Goal: Task Accomplishment & Management: Manage account settings

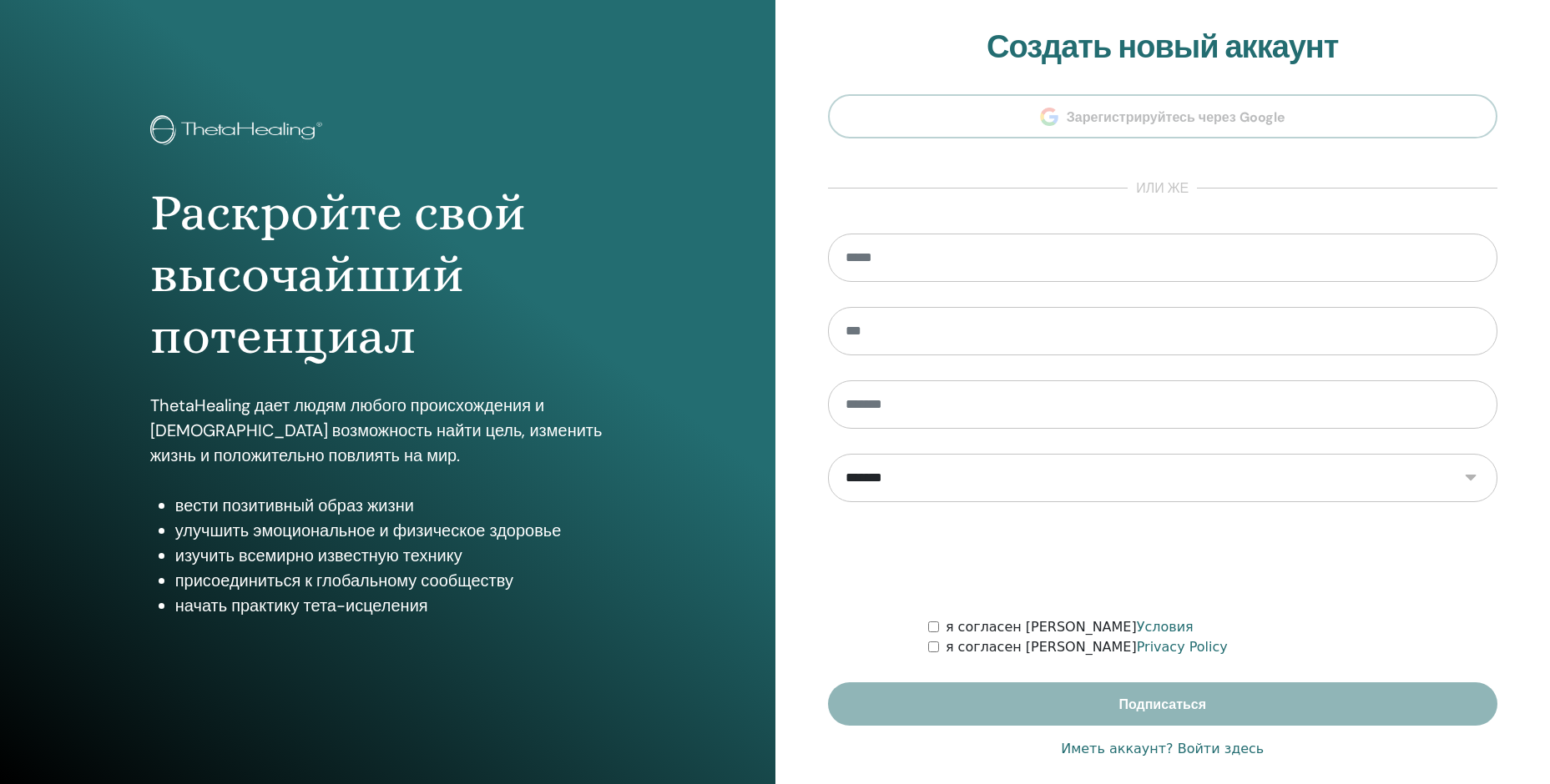
click at [1222, 754] on link "Иметь аккаунт? Войти здесь" at bounding box center [1161, 749] width 203 height 20
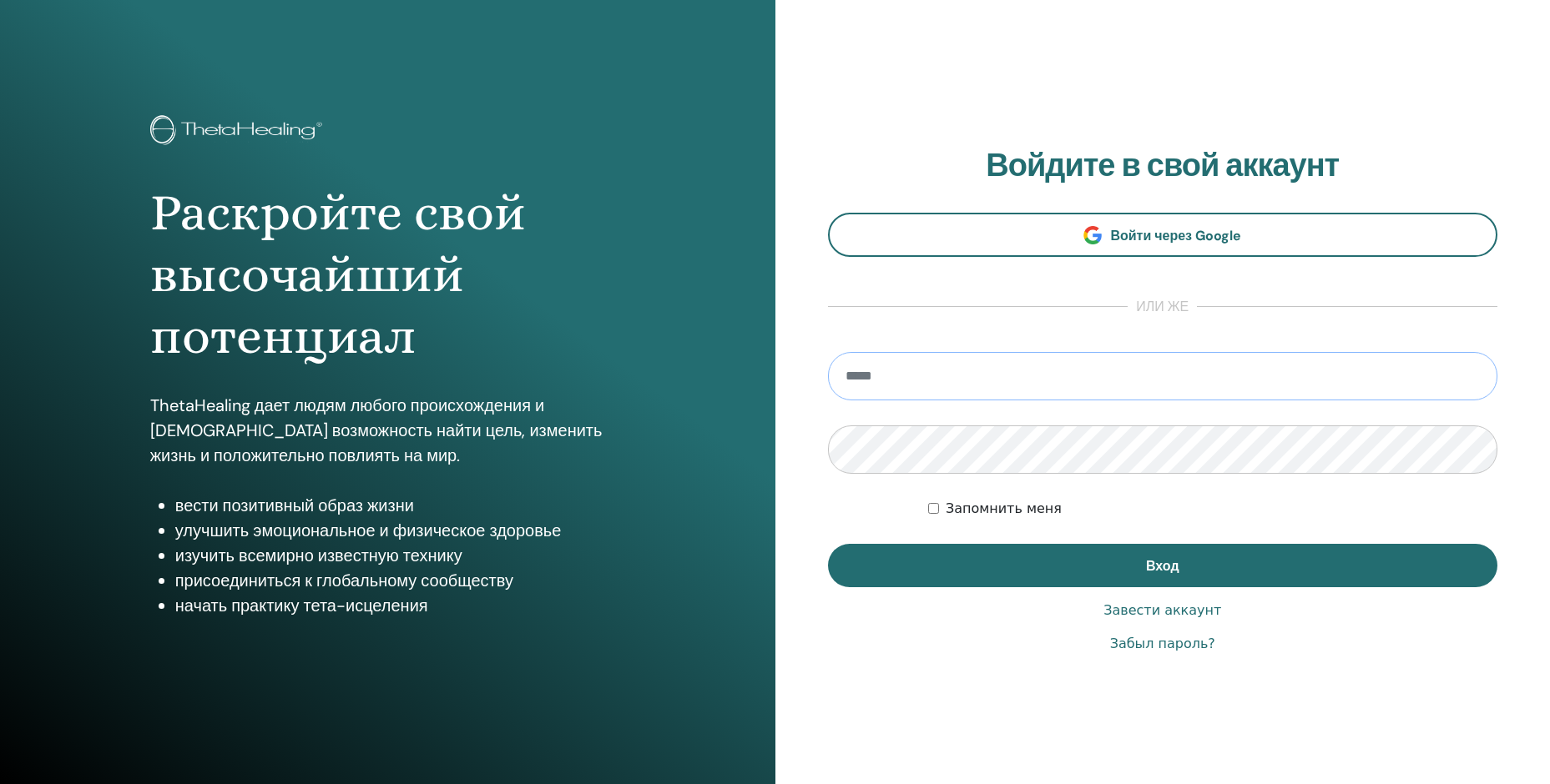
click at [982, 378] on input "email" at bounding box center [1162, 376] width 670 height 48
type input "**********"
click at [828, 544] on button "Вход" at bounding box center [1162, 565] width 670 height 43
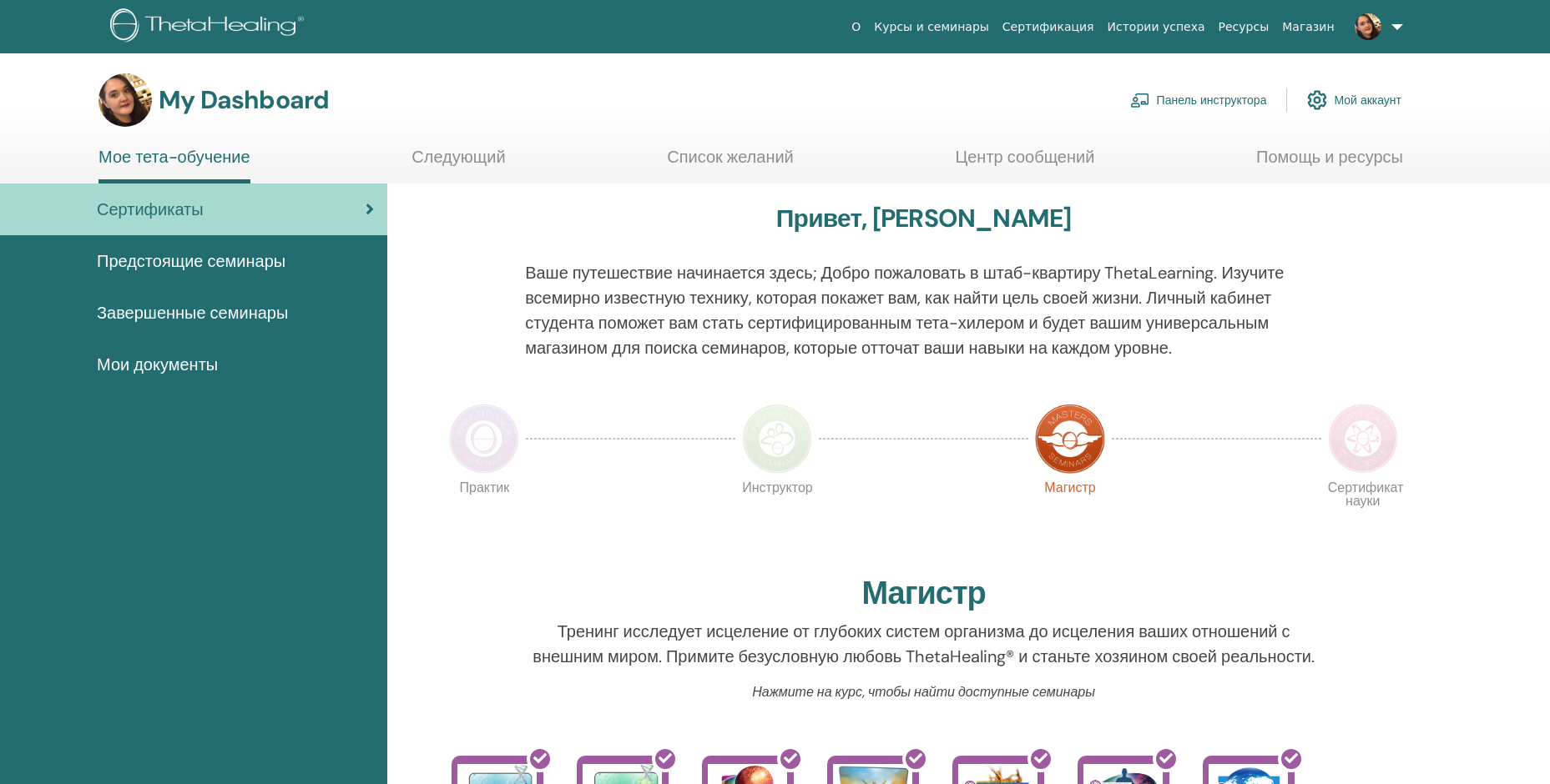
click at [1196, 97] on link "Панель инструктора" at bounding box center [1198, 99] width 136 height 36
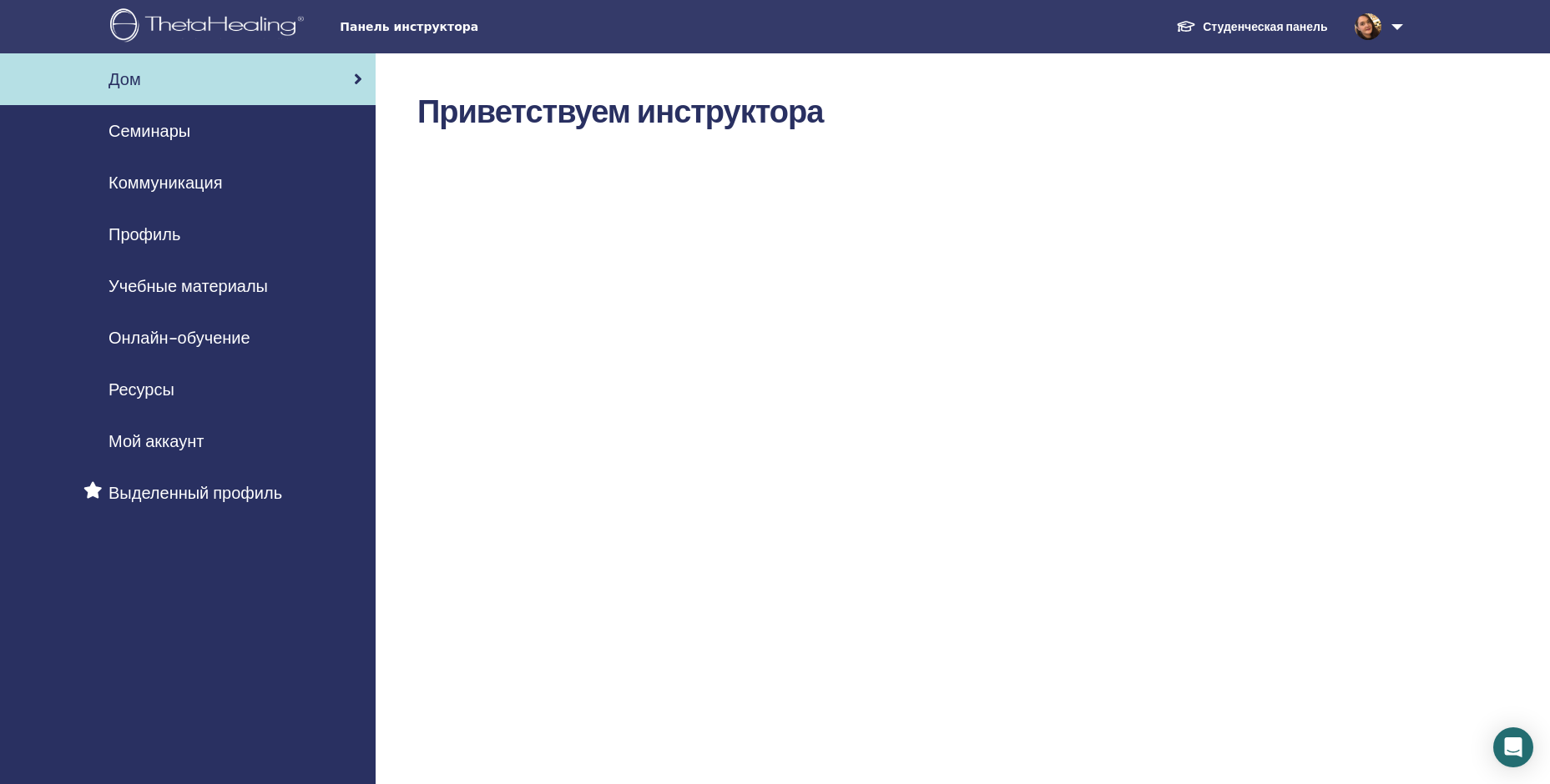
click at [166, 141] on span "Семинары" at bounding box center [149, 131] width 81 height 26
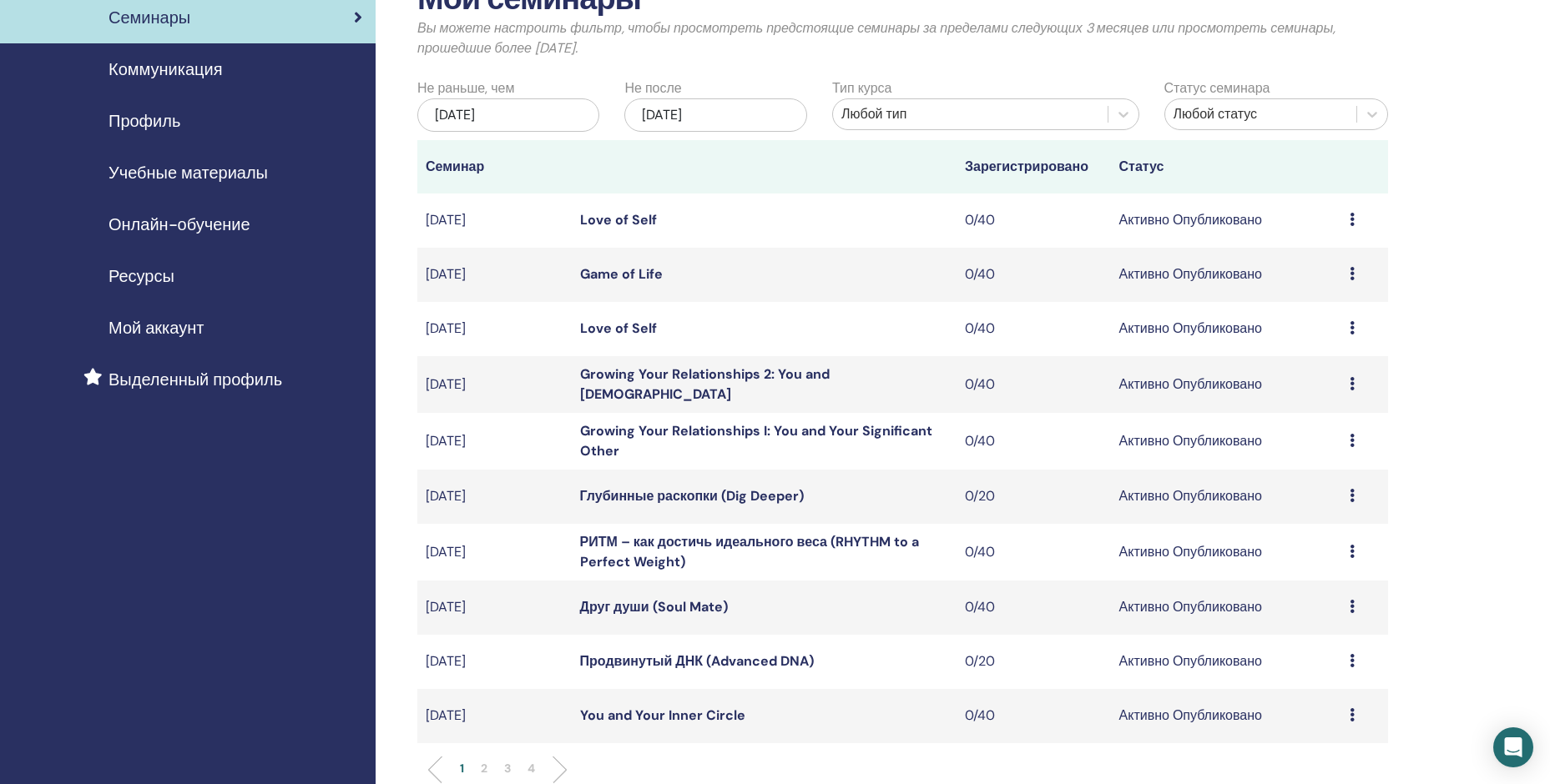
scroll to position [334, 0]
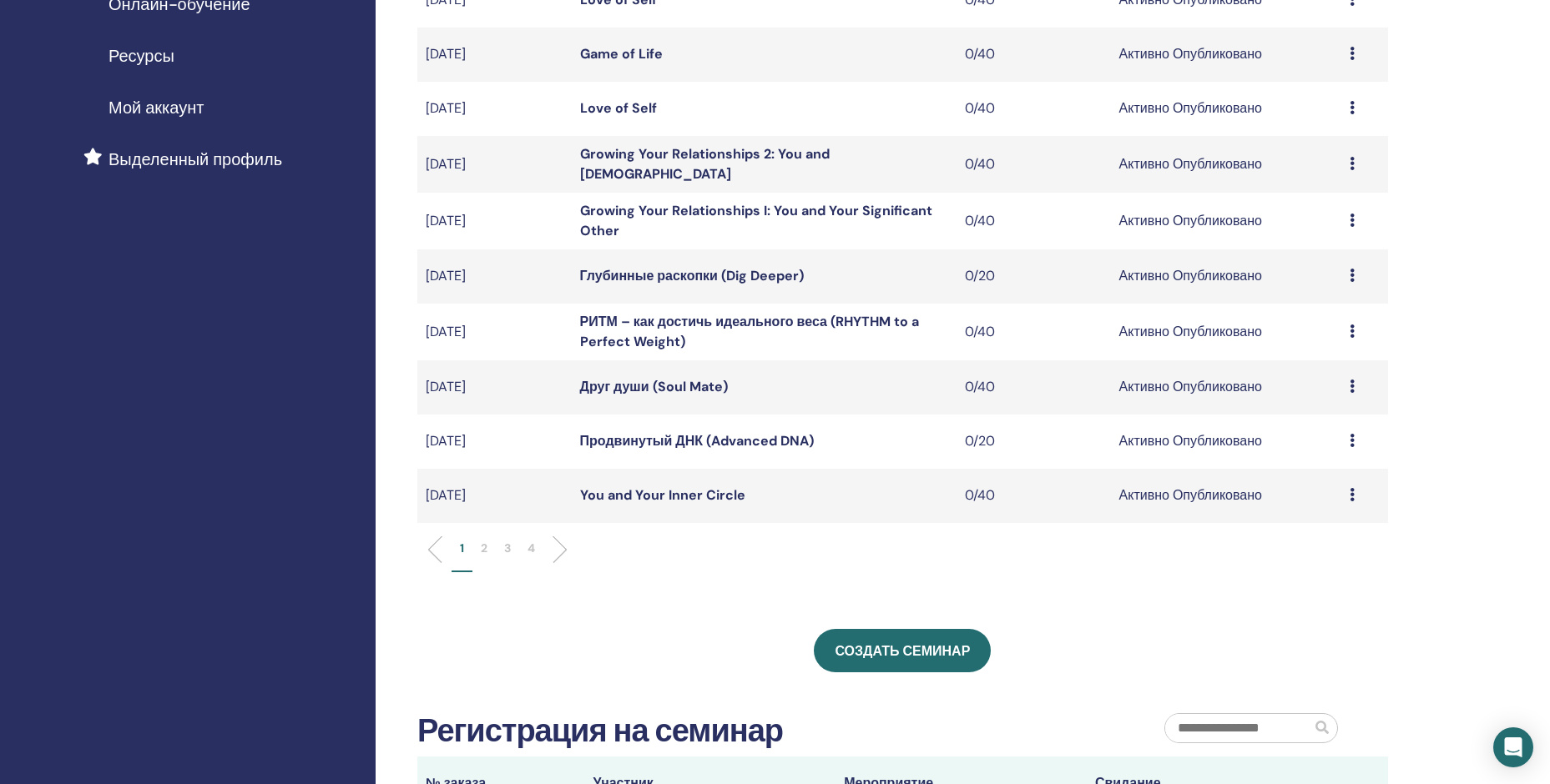
click at [482, 548] on p "2" at bounding box center [484, 549] width 7 height 18
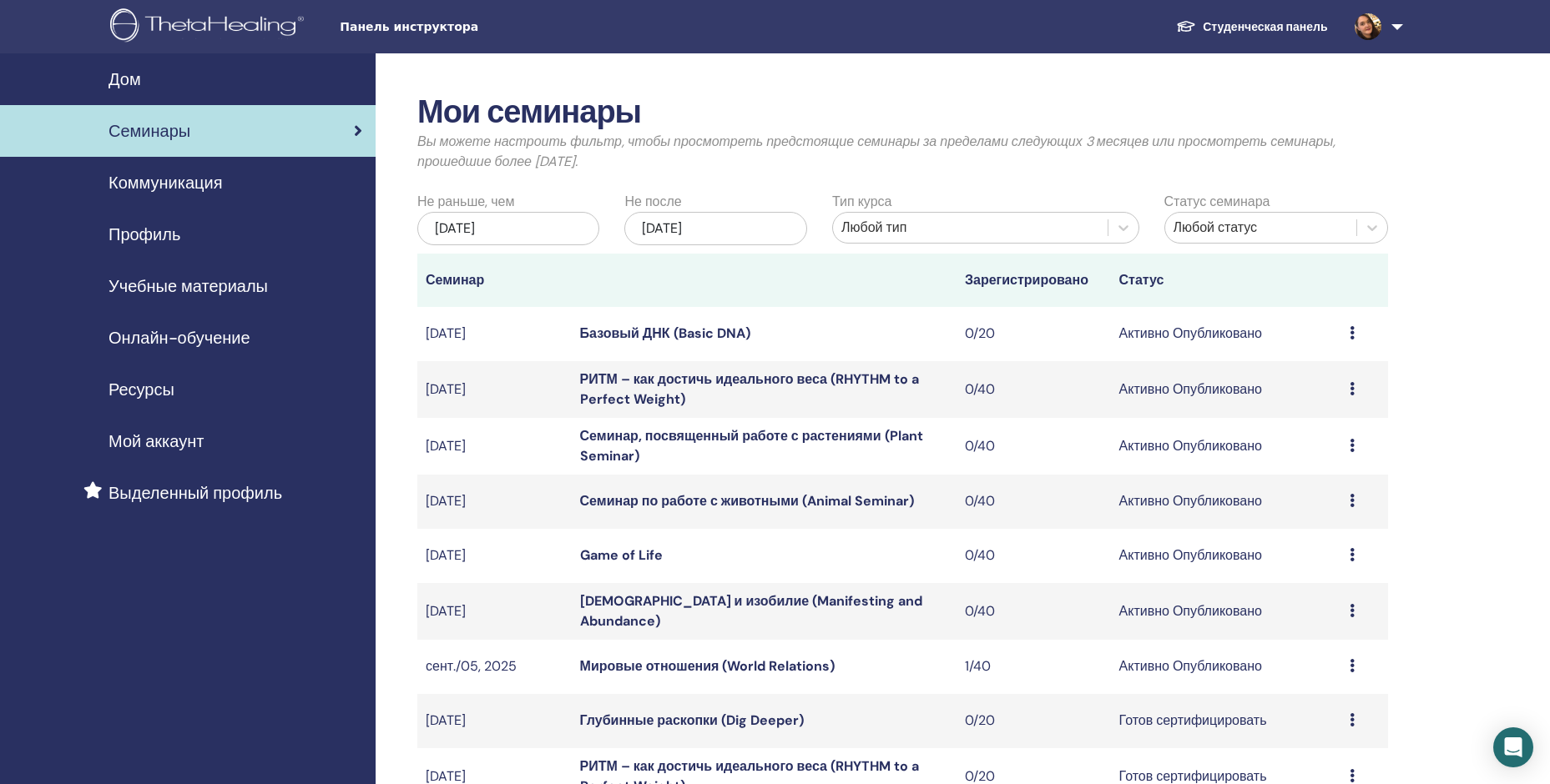
scroll to position [250, 0]
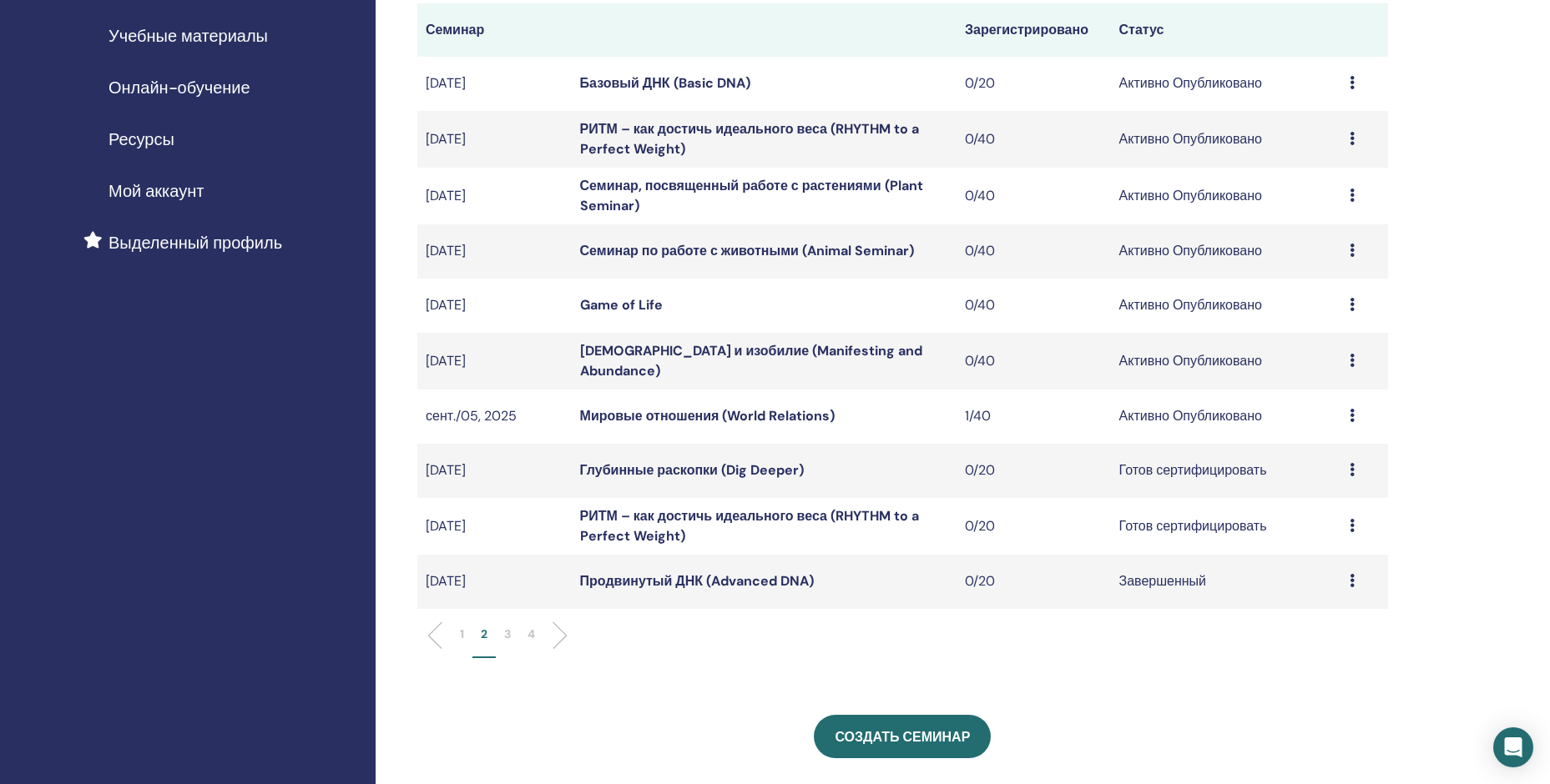
click at [718, 415] on link "Мировые отношения (World Relations)" at bounding box center [708, 416] width 255 height 18
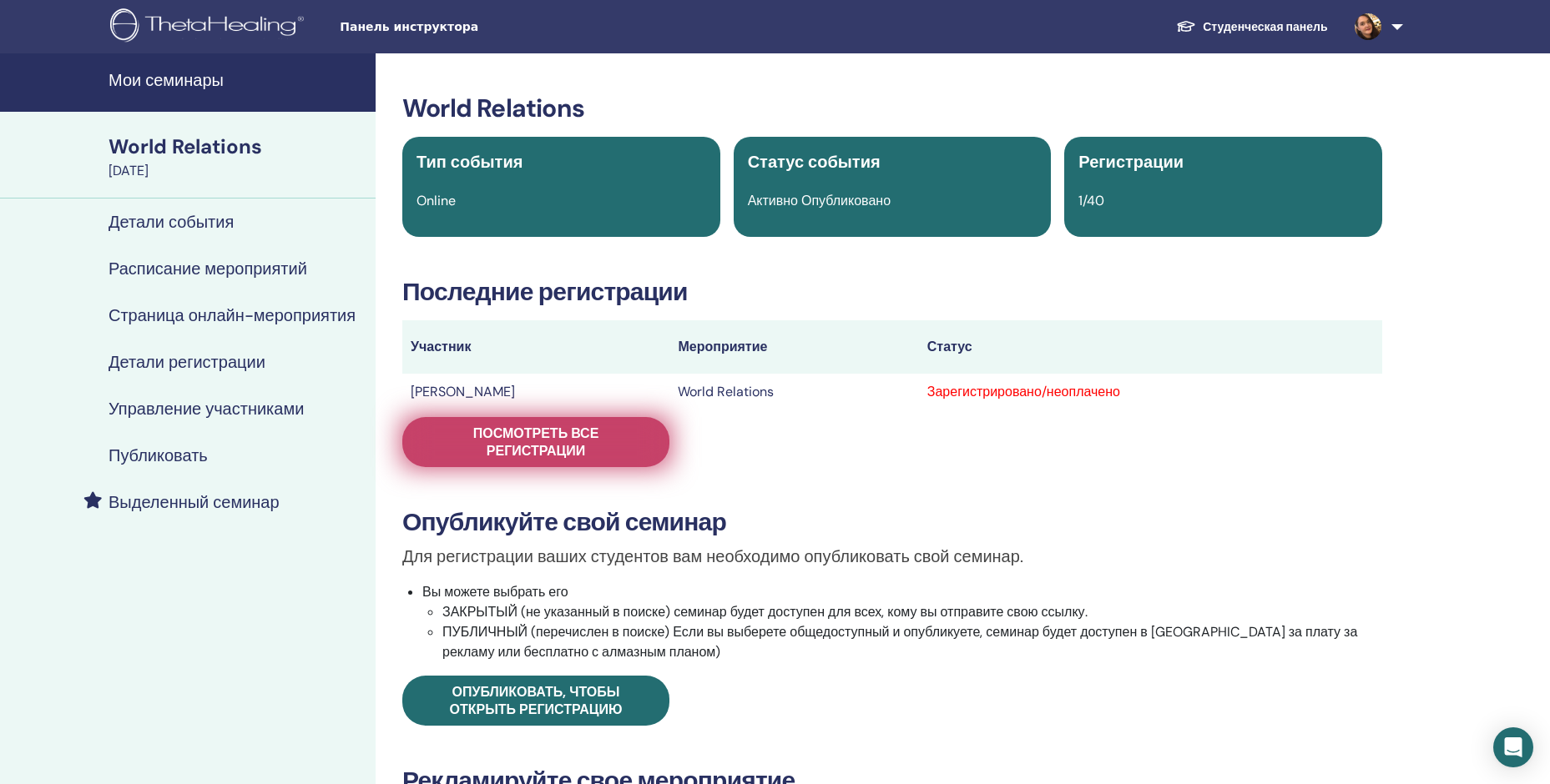
click at [488, 436] on span "Посмотреть все регистрации" at bounding box center [536, 443] width 226 height 35
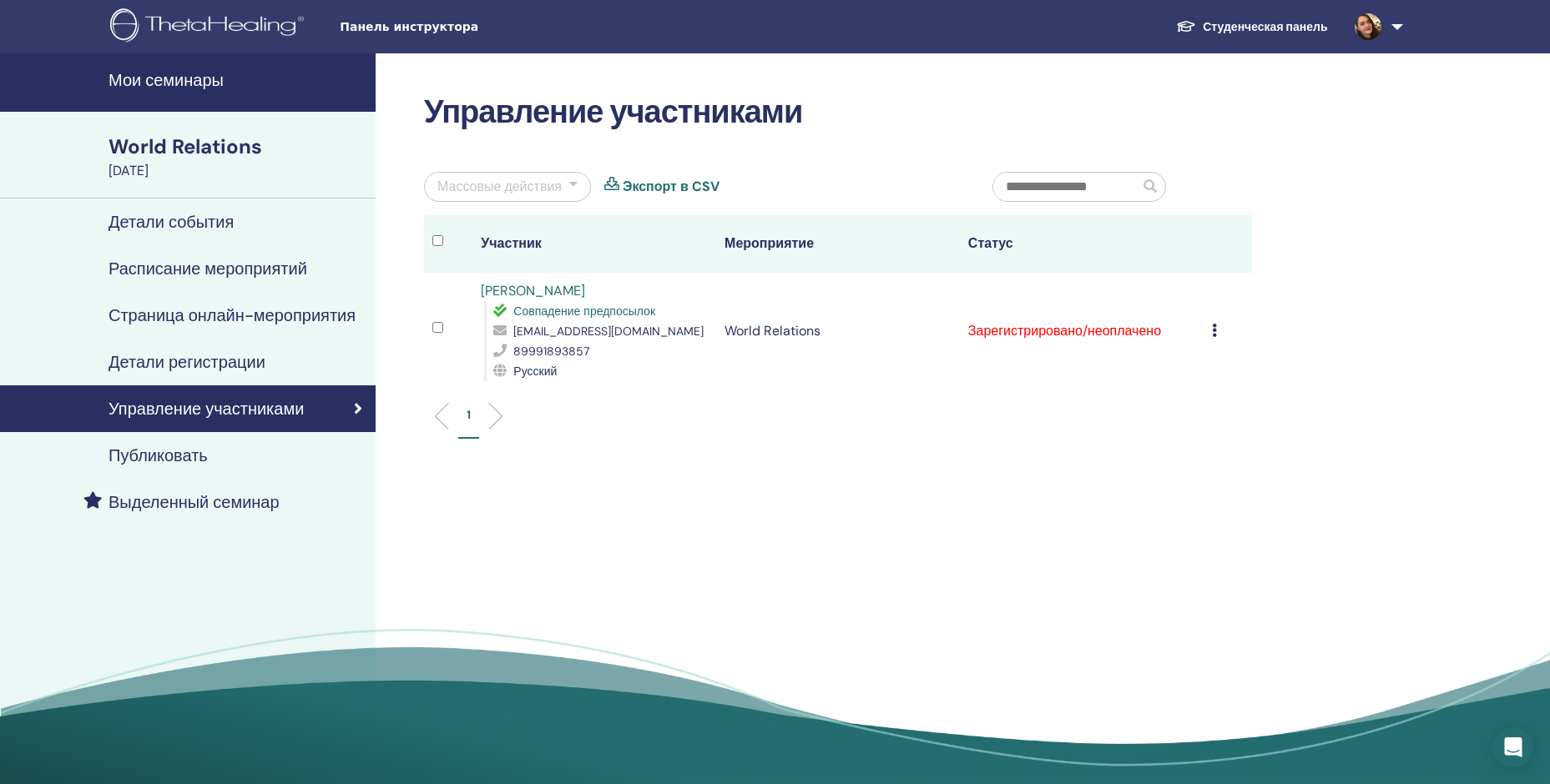
click at [1213, 331] on icon at bounding box center [1213, 331] width 5 height 14
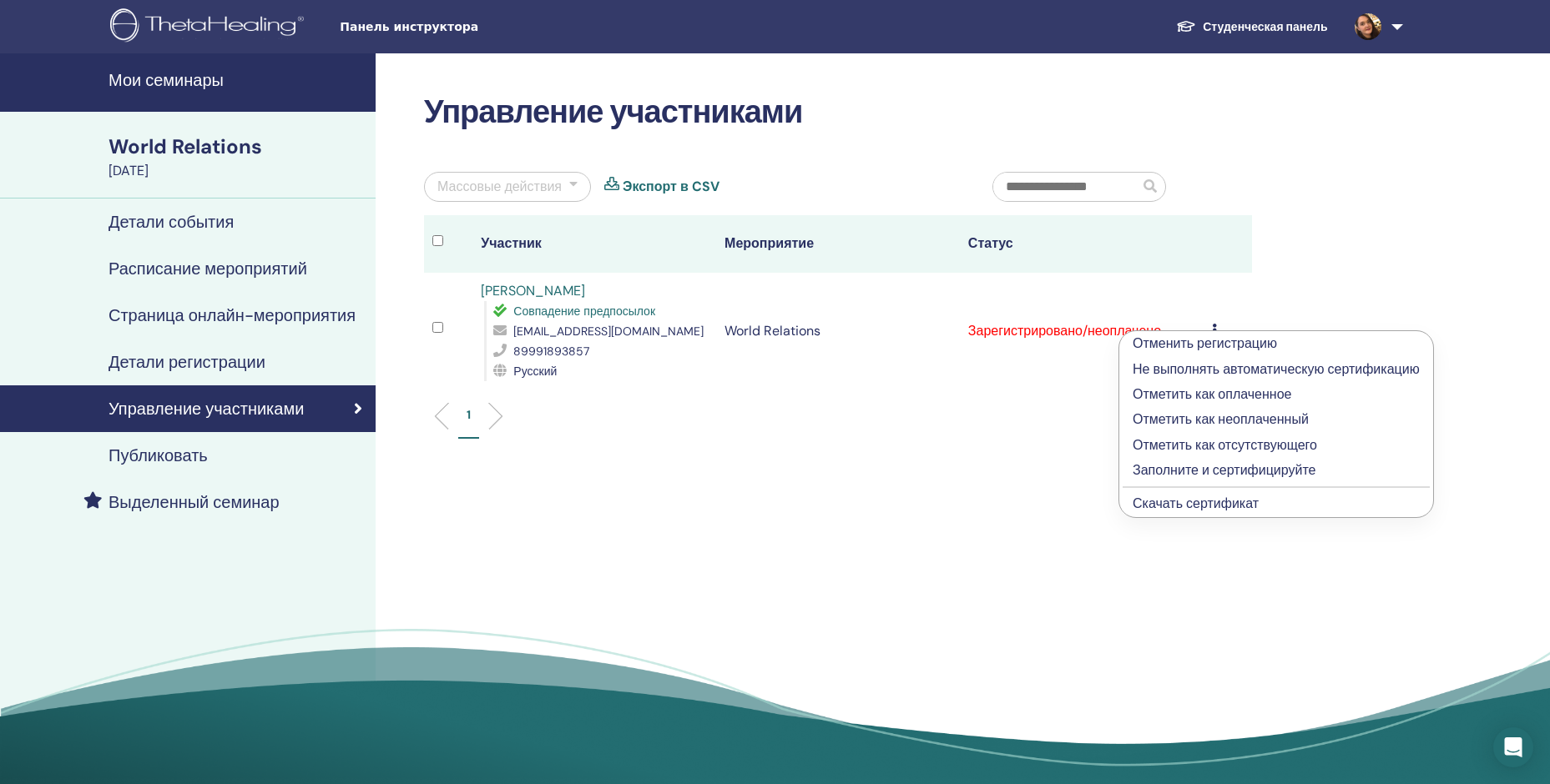
click at [1226, 441] on p "Отметить как отсутствующего" at bounding box center [1276, 445] width 287 height 20
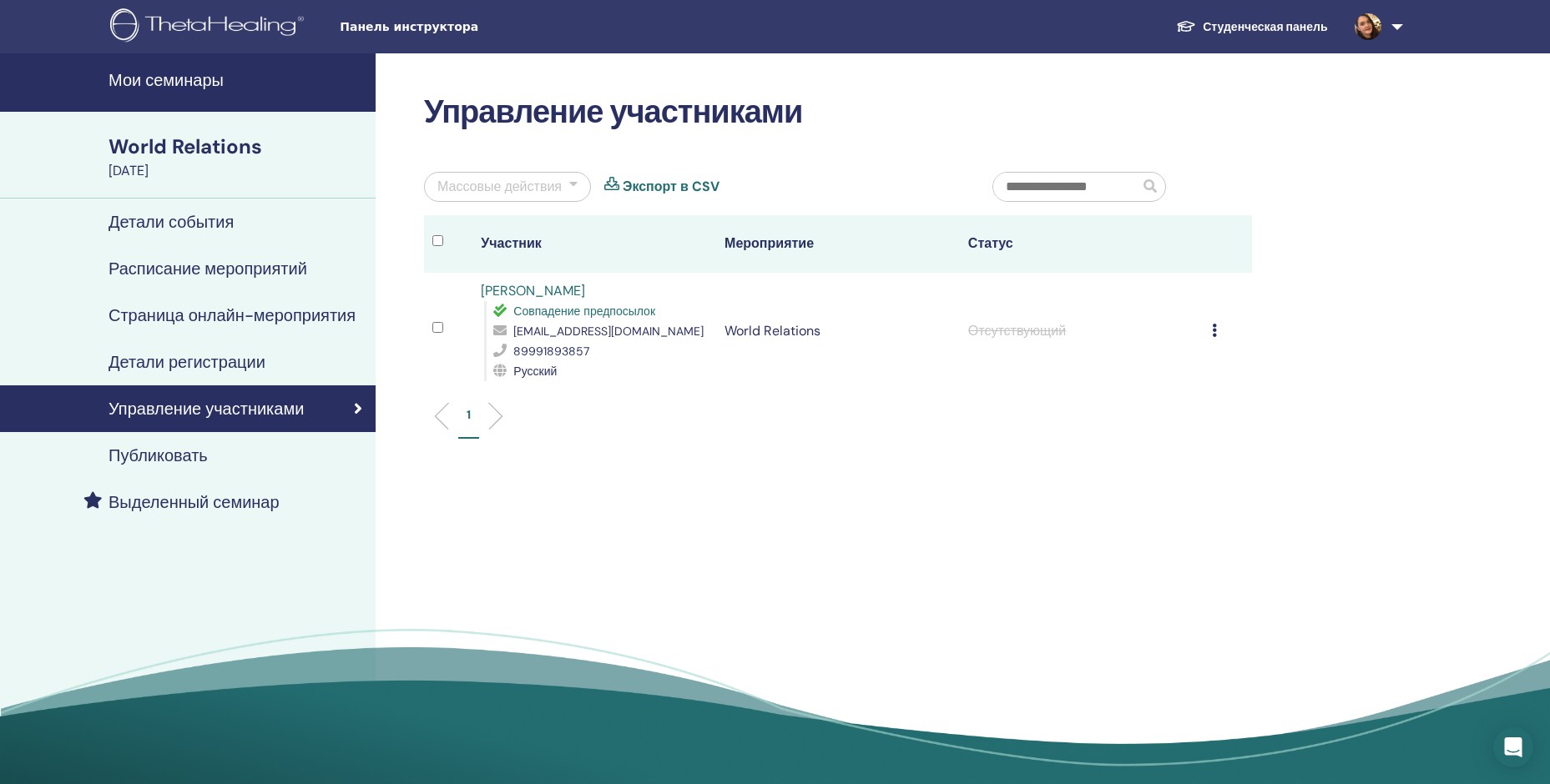
click at [1216, 332] on icon at bounding box center [1213, 331] width 5 height 14
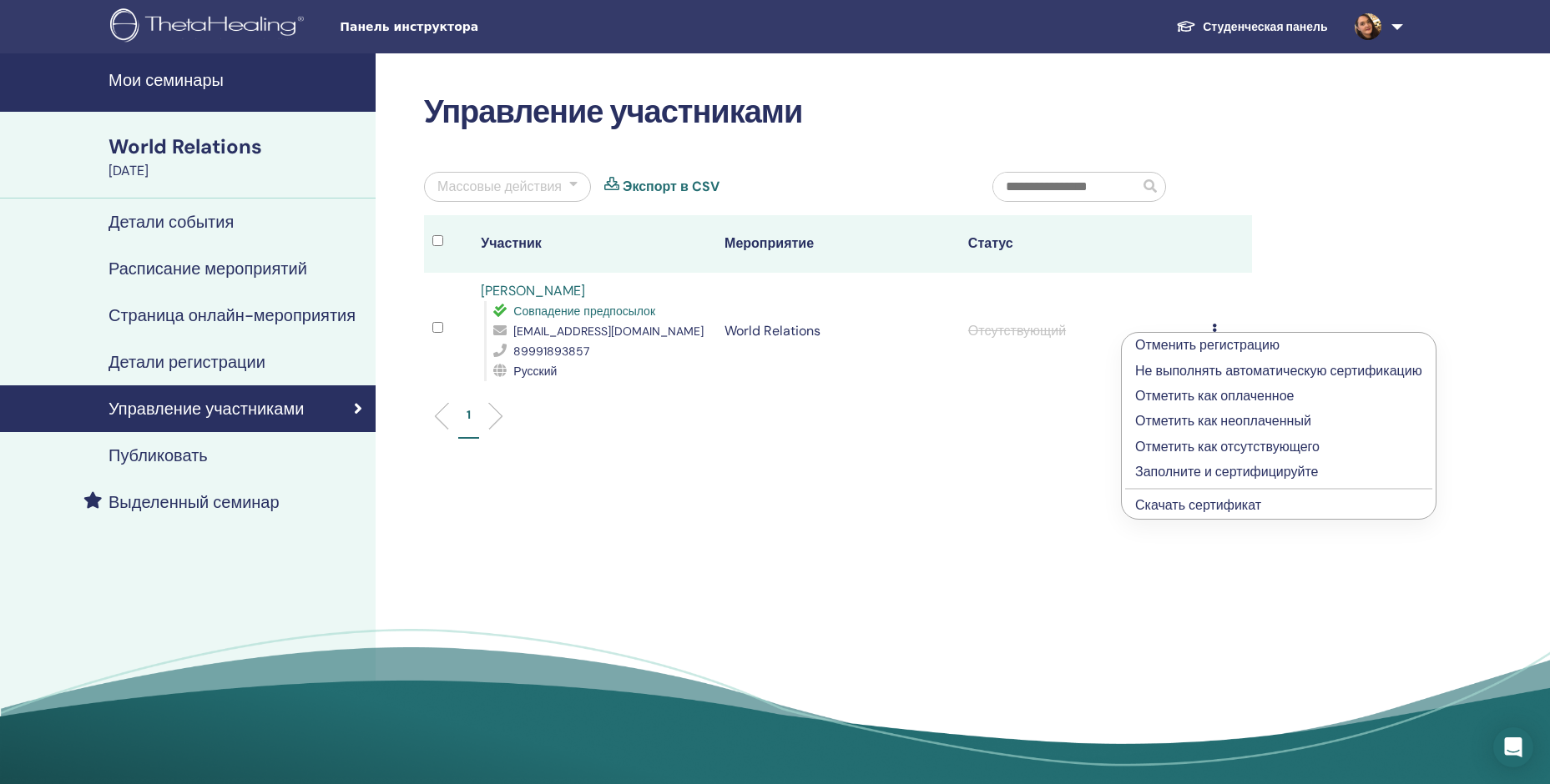
click at [892, 464] on div "Управление участниками Массовые действия Экспорт в CSV Участник Мероприятие Ста…" at bounding box center [892, 424] width 1033 height 743
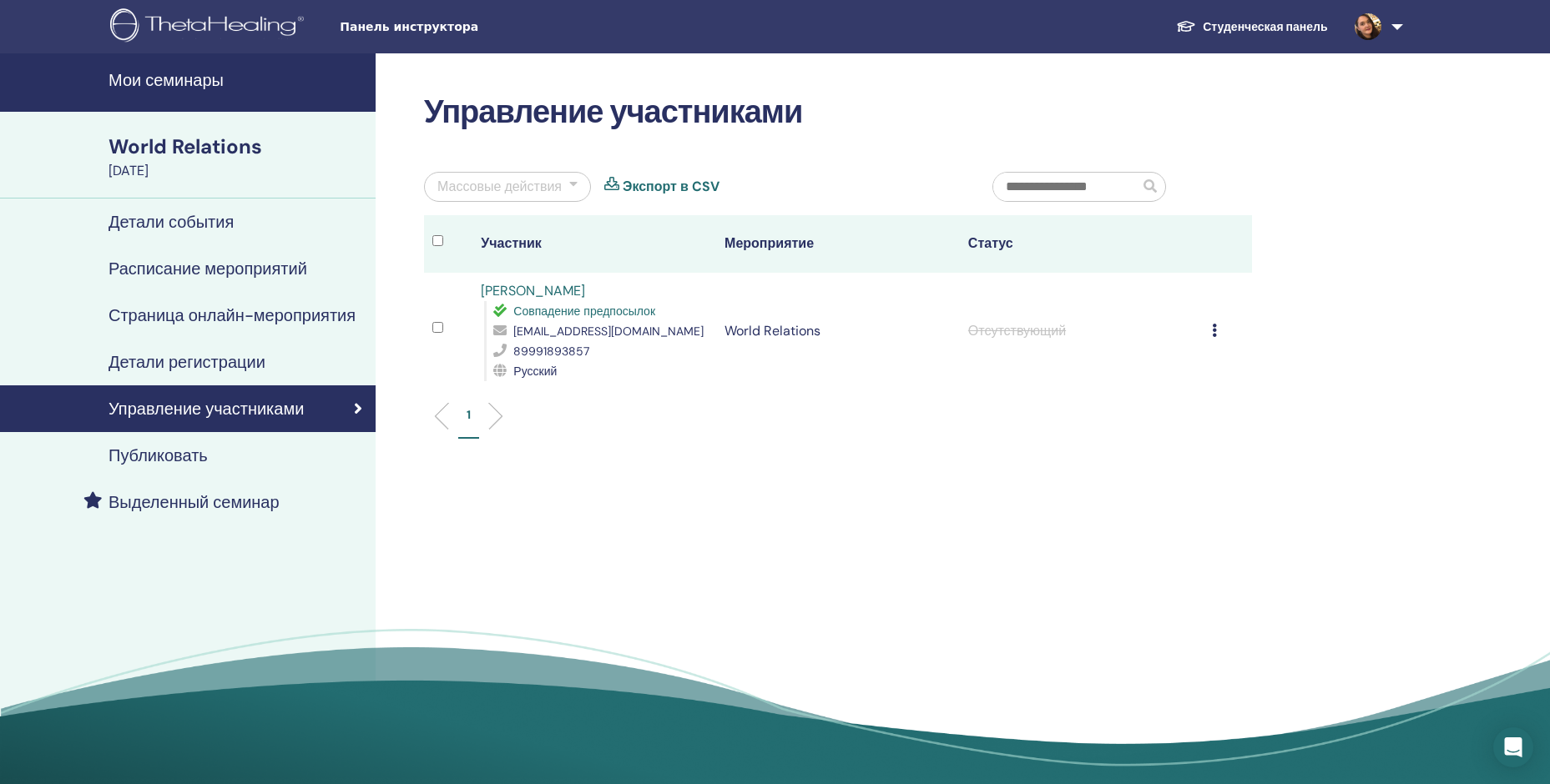
click at [157, 72] on h4 "Мои семинары" at bounding box center [238, 79] width 257 height 20
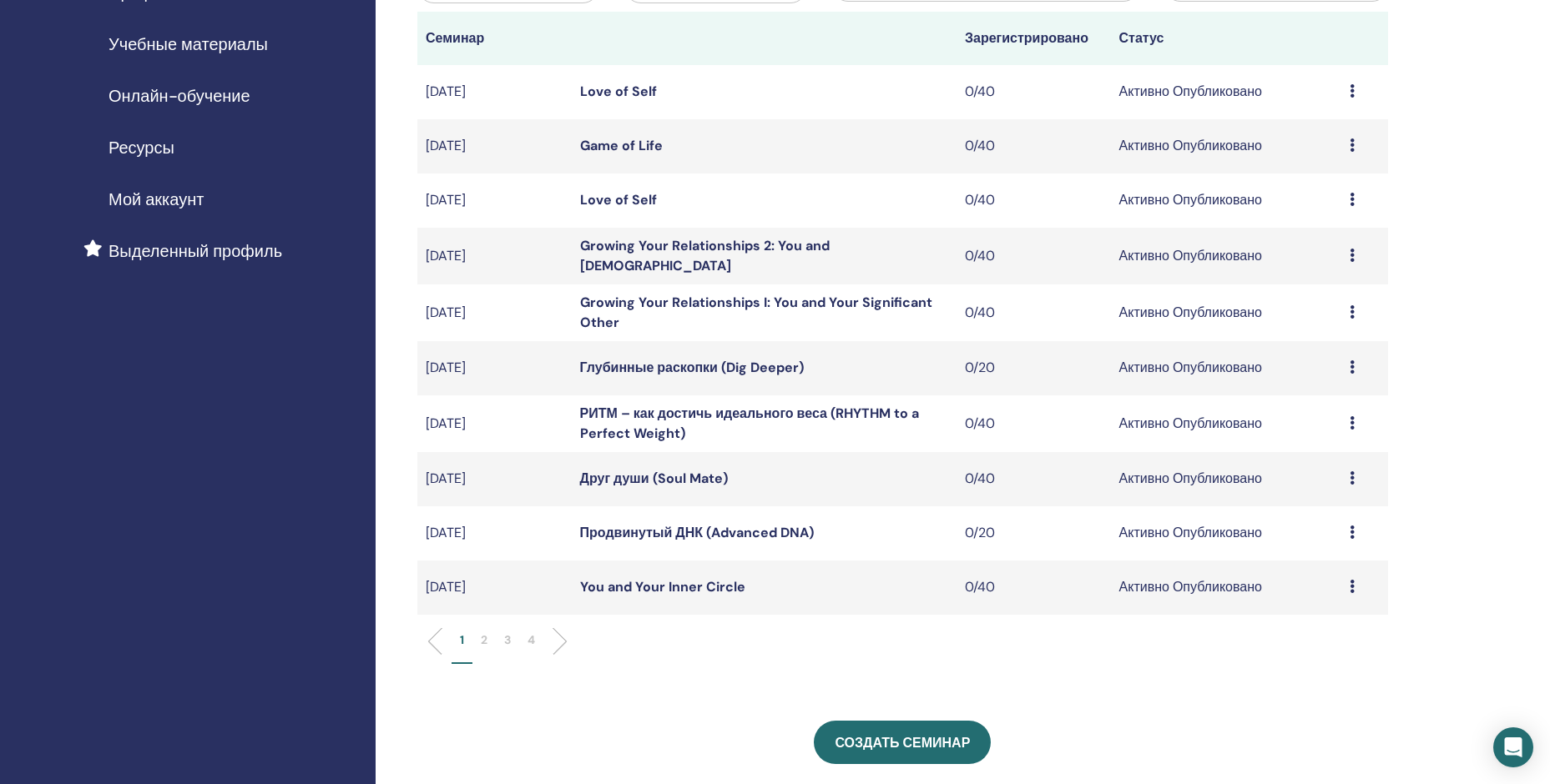
scroll to position [250, 0]
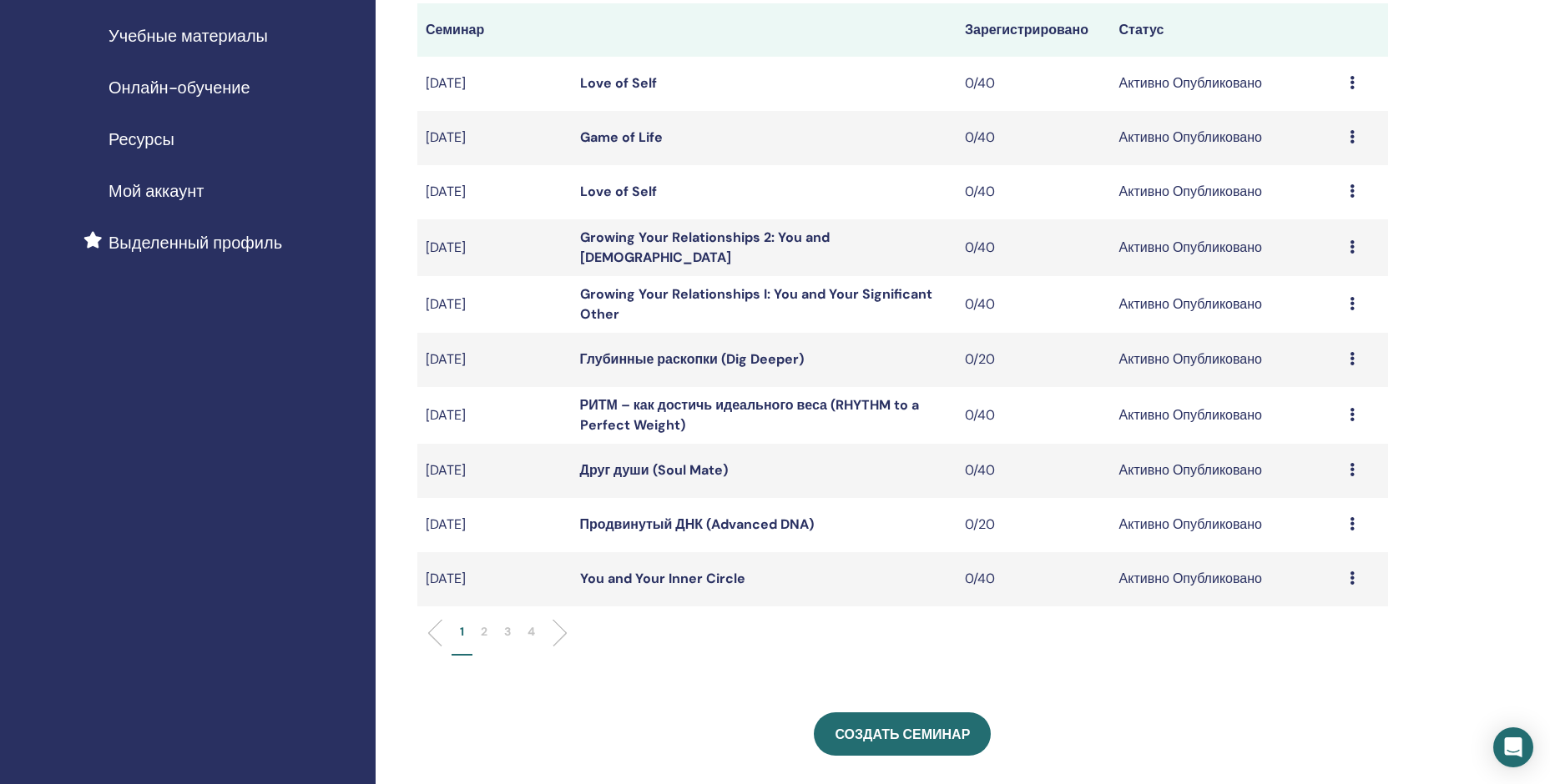
click at [481, 634] on p "2" at bounding box center [484, 632] width 7 height 18
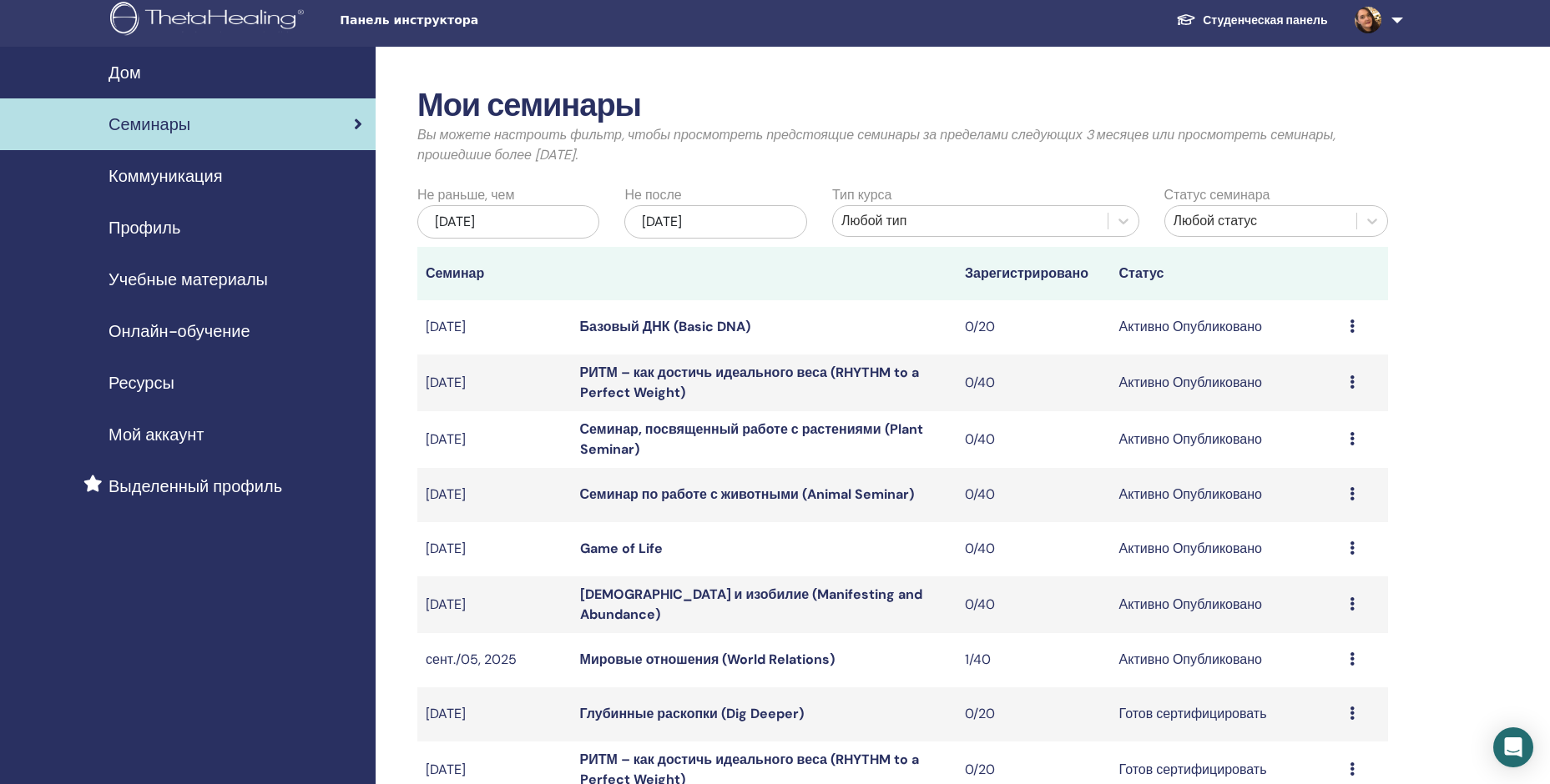
scroll to position [0, 0]
